Goal: Task Accomplishment & Management: Manage account settings

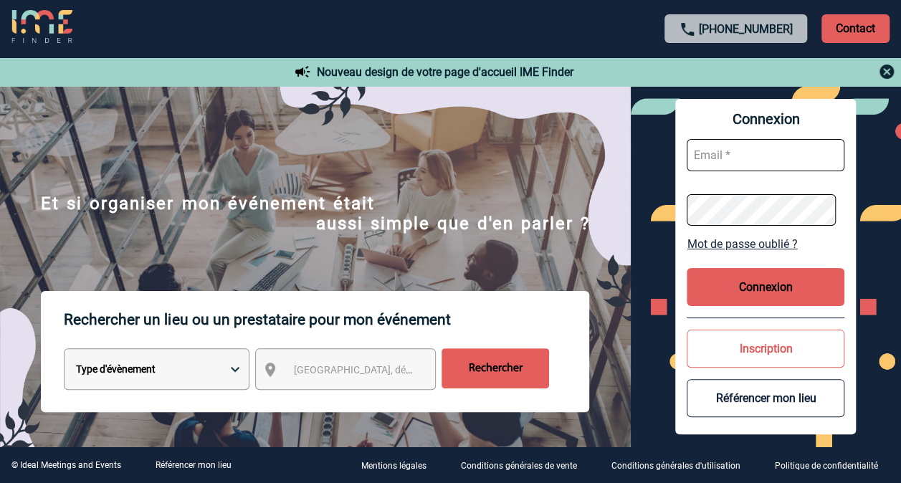
click at [767, 159] on input "text" at bounding box center [766, 155] width 158 height 32
click at [736, 151] on input "text" at bounding box center [766, 155] width 158 height 32
type input "[PERSON_NAME][EMAIL_ADDRESS][DOMAIN_NAME]"
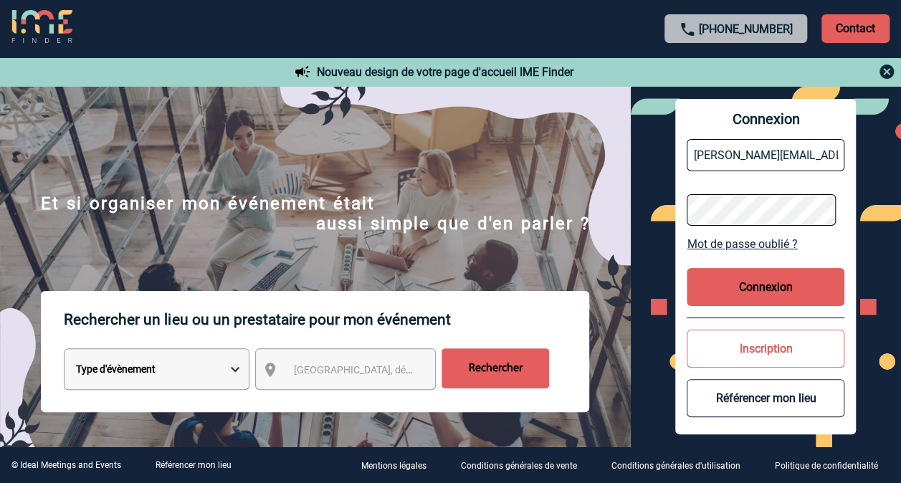
click at [768, 284] on button "Connexion" at bounding box center [766, 287] width 158 height 38
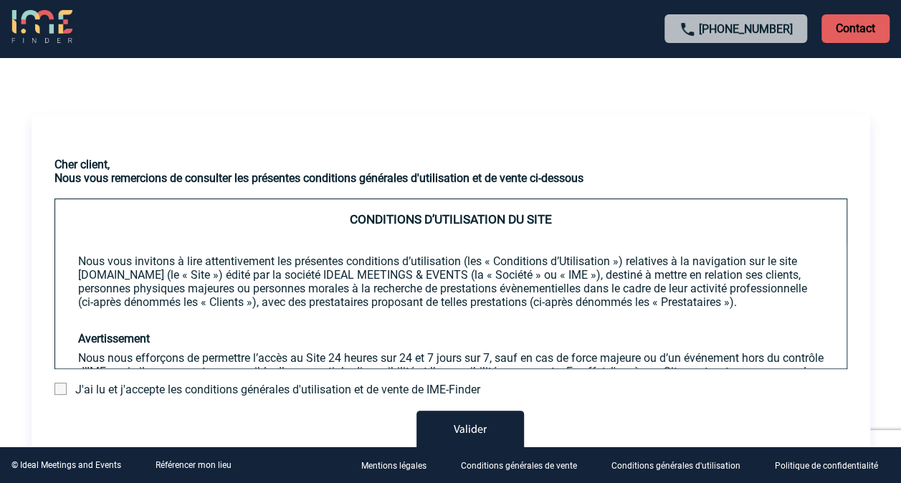
click at [62, 391] on span at bounding box center [60, 389] width 12 height 12
click at [0, 0] on input "checkbox" at bounding box center [0, 0] width 0 height 0
click at [473, 438] on button "Valider" at bounding box center [470, 431] width 108 height 40
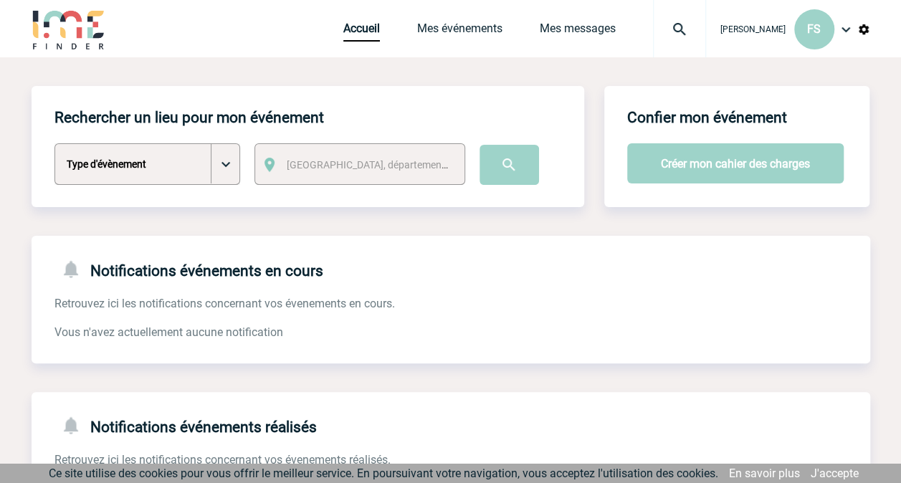
click at [862, 31] on img at bounding box center [863, 29] width 13 height 13
click at [849, 35] on img at bounding box center [845, 29] width 17 height 17
